Goal: Contribute content

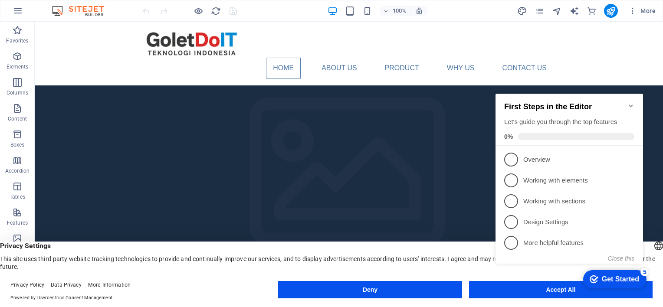
click at [630, 105] on icon "Minimize checklist" at bounding box center [631, 106] width 4 height 3
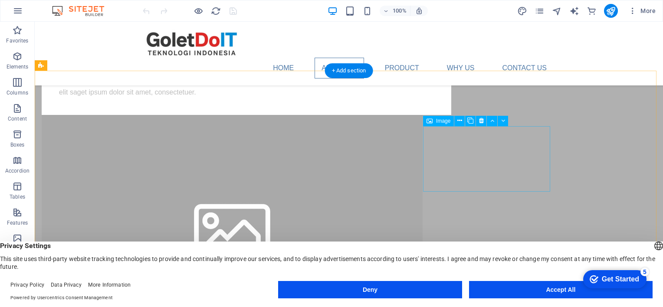
scroll to position [868, 0]
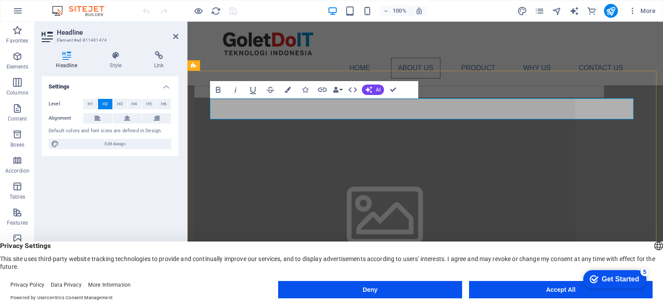
drag, startPoint x: 238, startPoint y: 109, endPoint x: 352, endPoint y: 108, distance: 113.3
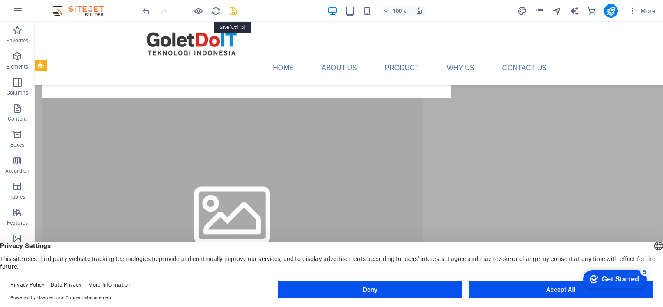
click at [233, 9] on icon "save" at bounding box center [233, 11] width 10 height 10
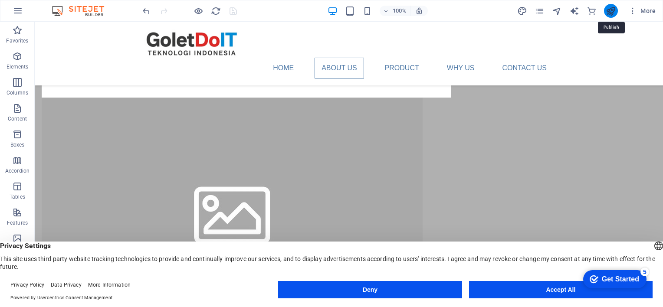
click at [611, 12] on icon "publish" at bounding box center [611, 11] width 10 height 10
